Goal: Information Seeking & Learning: Learn about a topic

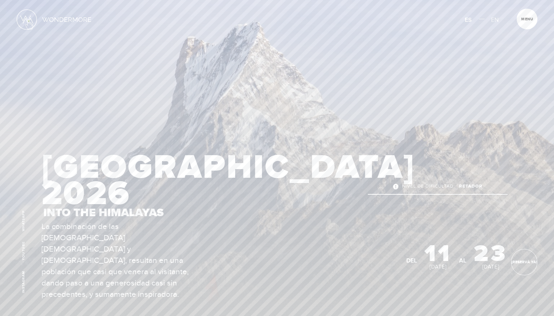
click at [29, 21] on img at bounding box center [27, 19] width 20 height 20
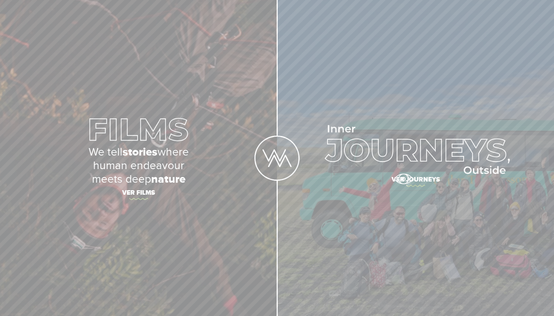
click at [403, 179] on span "Ver journeys" at bounding box center [416, 181] width 264 height 16
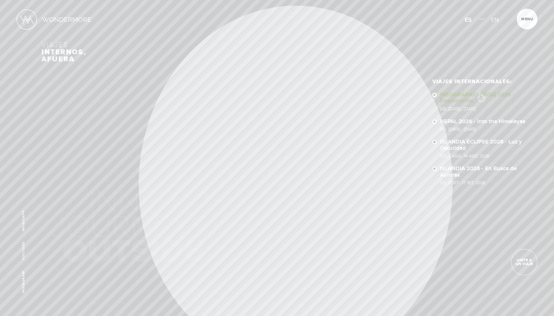
click at [481, 93] on link "[GEOGRAPHIC_DATA] 2026 - Desconocida Del [DATE] - [DATE]" at bounding box center [483, 101] width 87 height 19
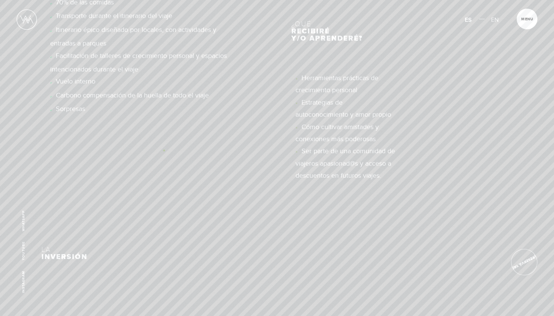
scroll to position [5848, 0]
